Goal: Find specific page/section: Find specific page/section

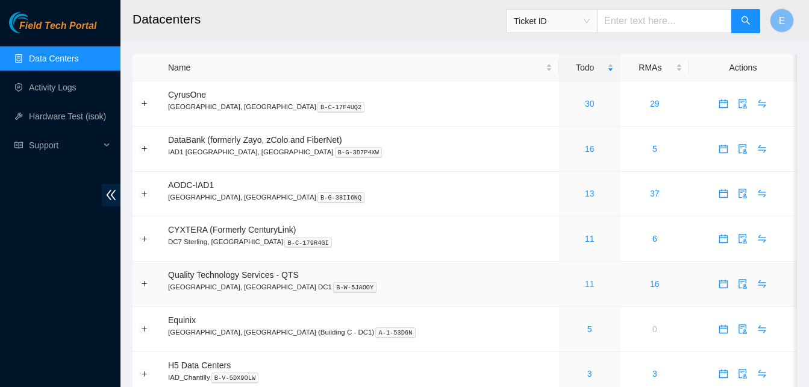
click at [585, 285] on link "11" at bounding box center [590, 284] width 10 height 10
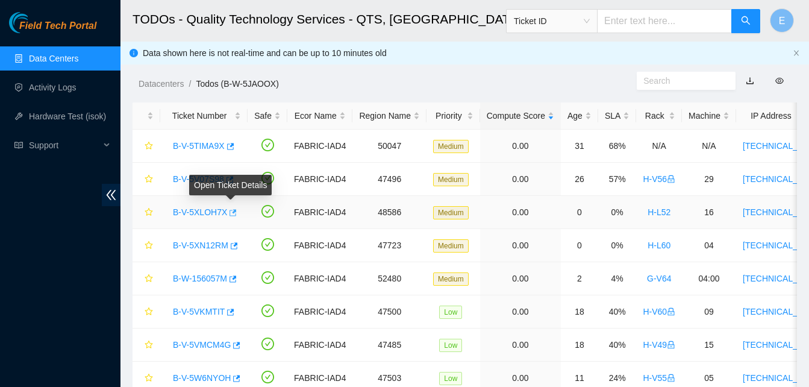
click at [228, 216] on icon "button" at bounding box center [232, 213] width 8 height 8
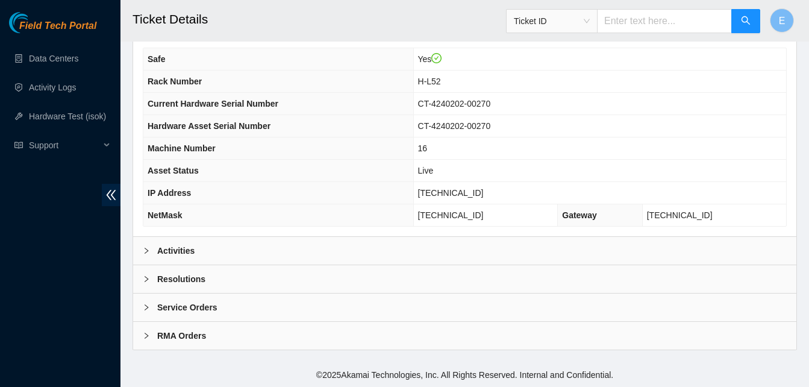
scroll to position [431, 0]
click at [177, 251] on b "Activities" at bounding box center [175, 249] width 37 height 13
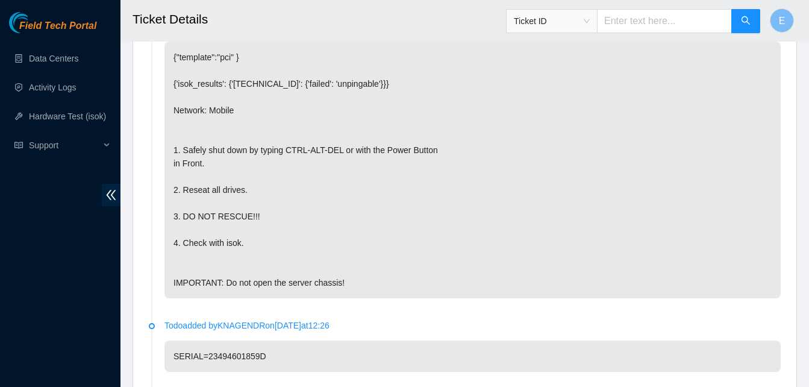
scroll to position [688, 0]
